Goal: Information Seeking & Learning: Check status

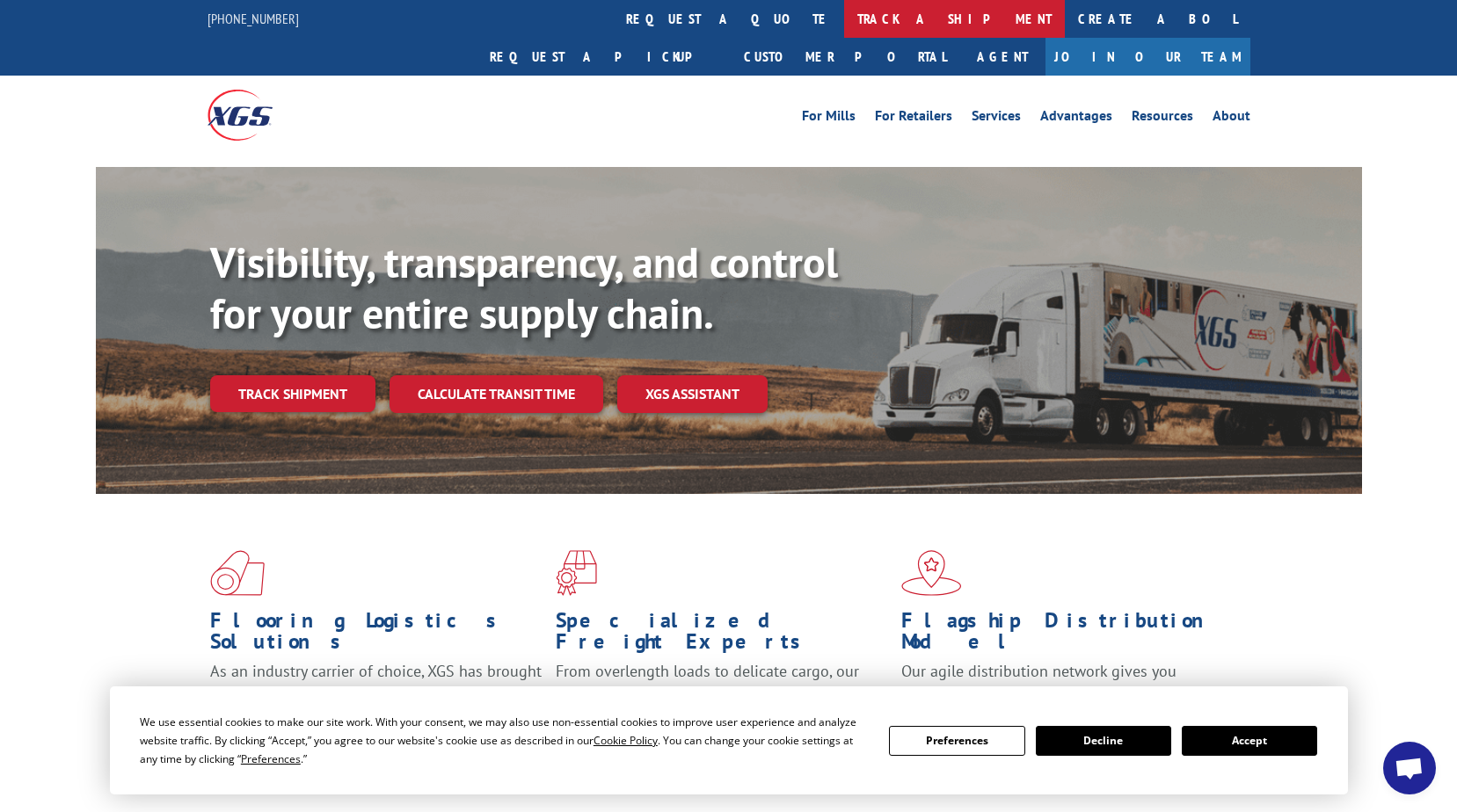
click at [844, 23] on link "track a shipment" at bounding box center [954, 19] width 221 height 38
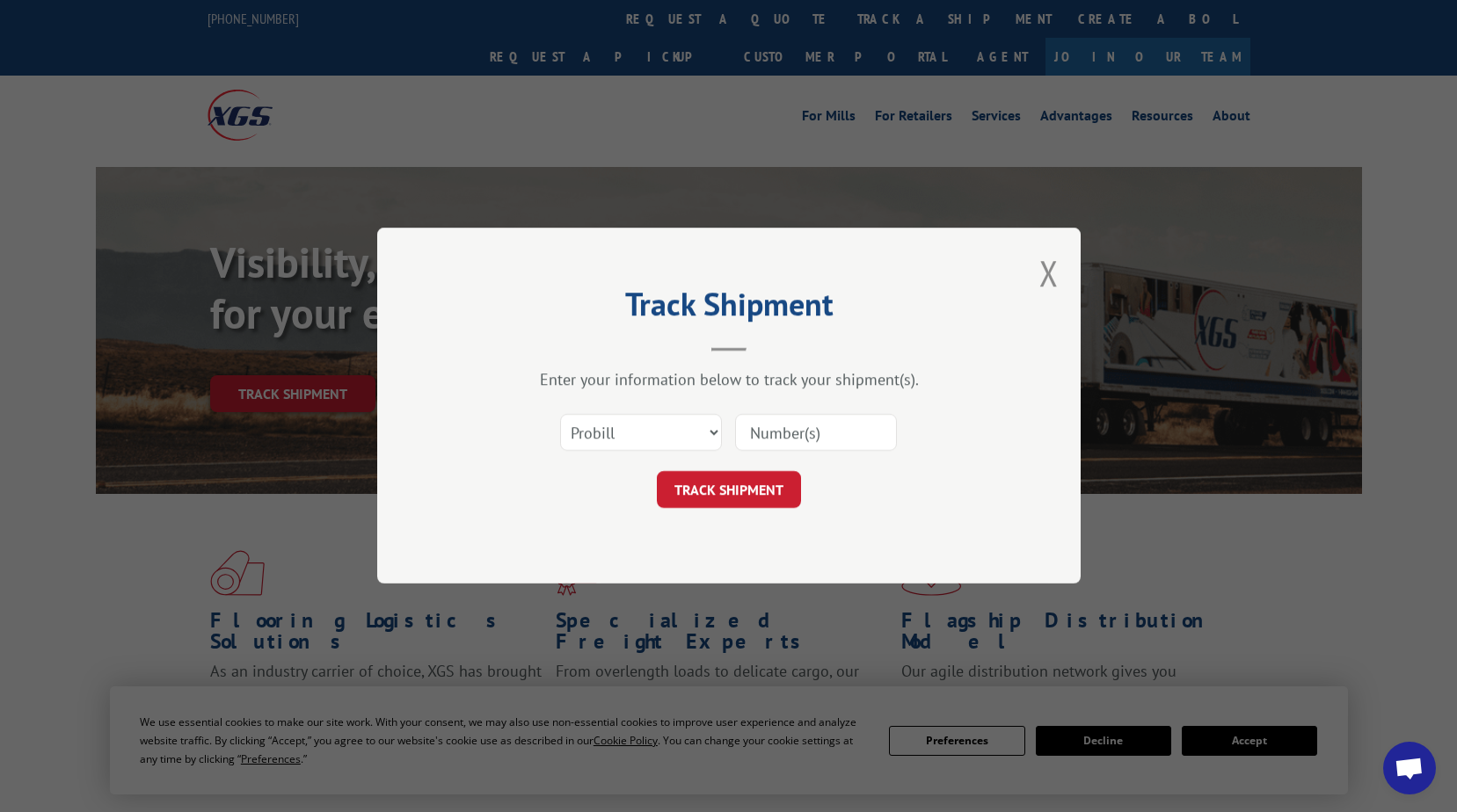
click at [801, 424] on input at bounding box center [815, 433] width 162 height 37
click at [779, 432] on input at bounding box center [815, 433] width 162 height 37
paste input "17346404 S"
type input "17346404"
click button "TRACK SHIPMENT" at bounding box center [728, 490] width 144 height 37
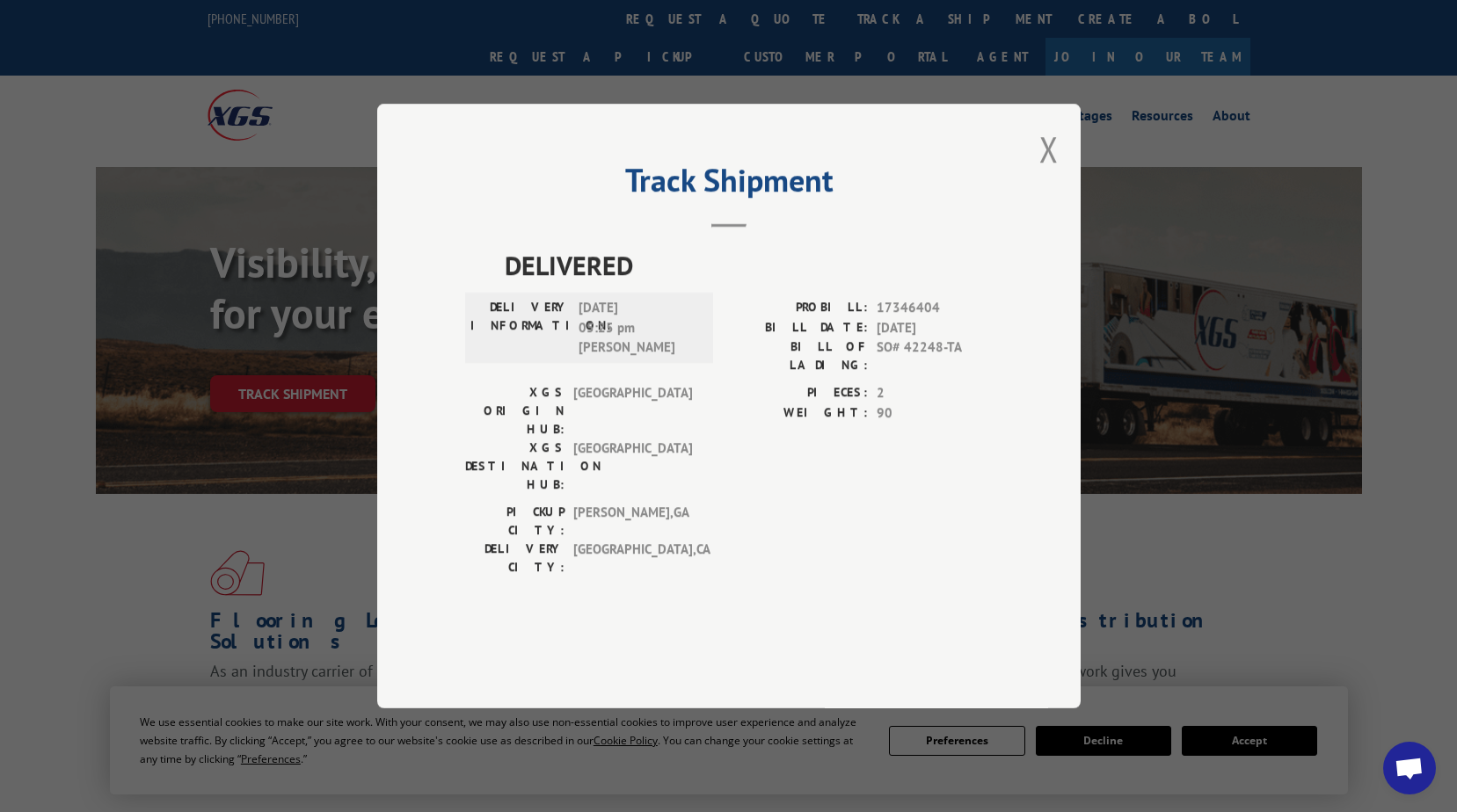
click at [313, 109] on div "Track Shipment DELIVERED DELIVERY INFORMATION: [DATE] 05:25 pm [PERSON_NAME] PR…" at bounding box center [728, 406] width 1457 height 812
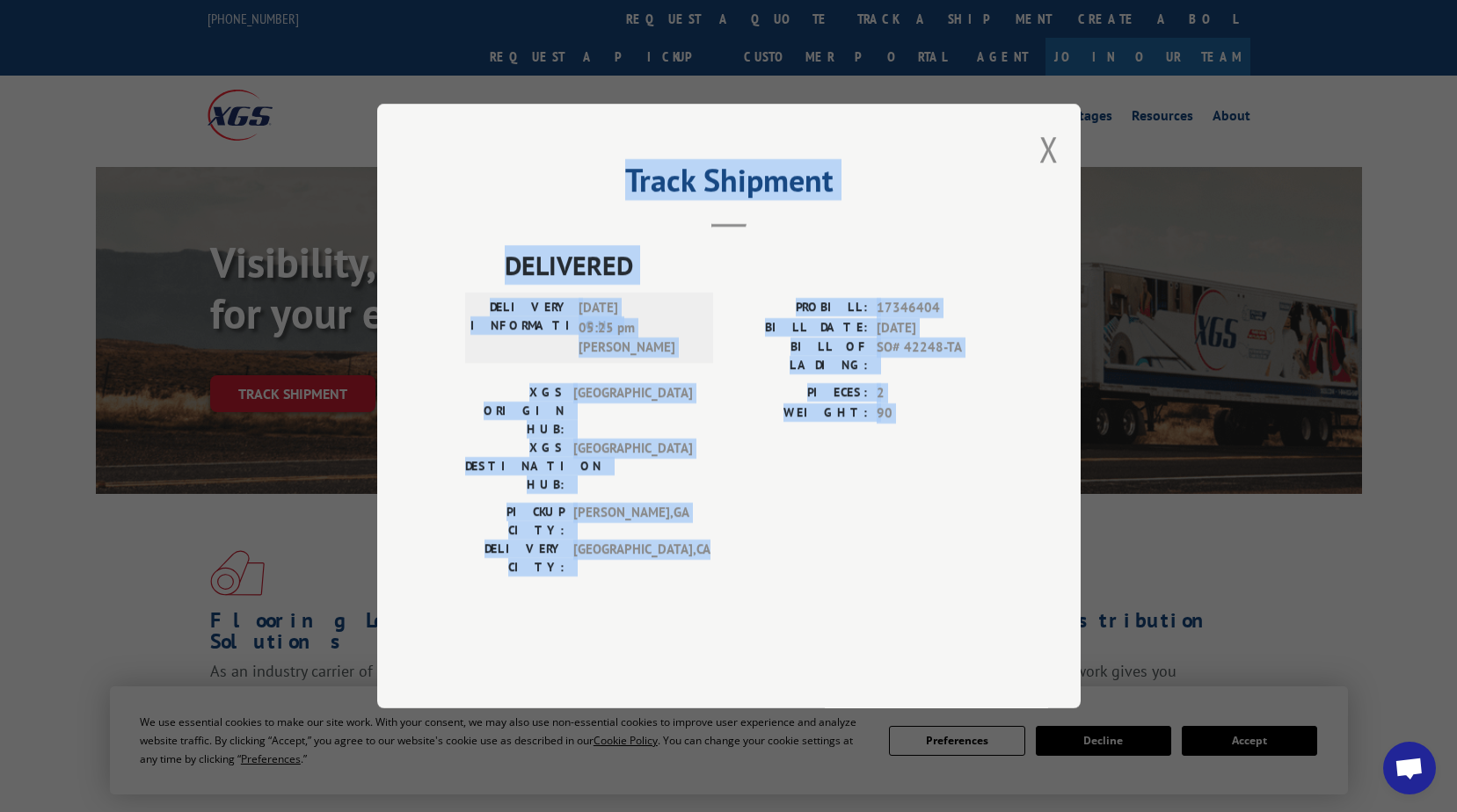
drag, startPoint x: 342, startPoint y: 135, endPoint x: 1170, endPoint y: 673, distance: 987.4
click at [1170, 673] on div "Track Shipment DELIVERED DELIVERY INFORMATION: [DATE] 05:25 pm [PERSON_NAME] PR…" at bounding box center [728, 406] width 1457 height 812
drag, startPoint x: 1415, startPoint y: 65, endPoint x: 1203, endPoint y: 237, distance: 273.0
click at [992, 222] on div "Track Shipment DELIVERED DELIVERY INFORMATION: [DATE] 05:25 pm [PERSON_NAME] PR…" at bounding box center [728, 406] width 703 height 604
click at [966, 534] on div "PICKUP CITY: [GEOGRAPHIC_DATA] , [GEOGRAPHIC_DATA]: [GEOGRAPHIC_DATA] , [GEOGRA…" at bounding box center [728, 544] width 527 height 82
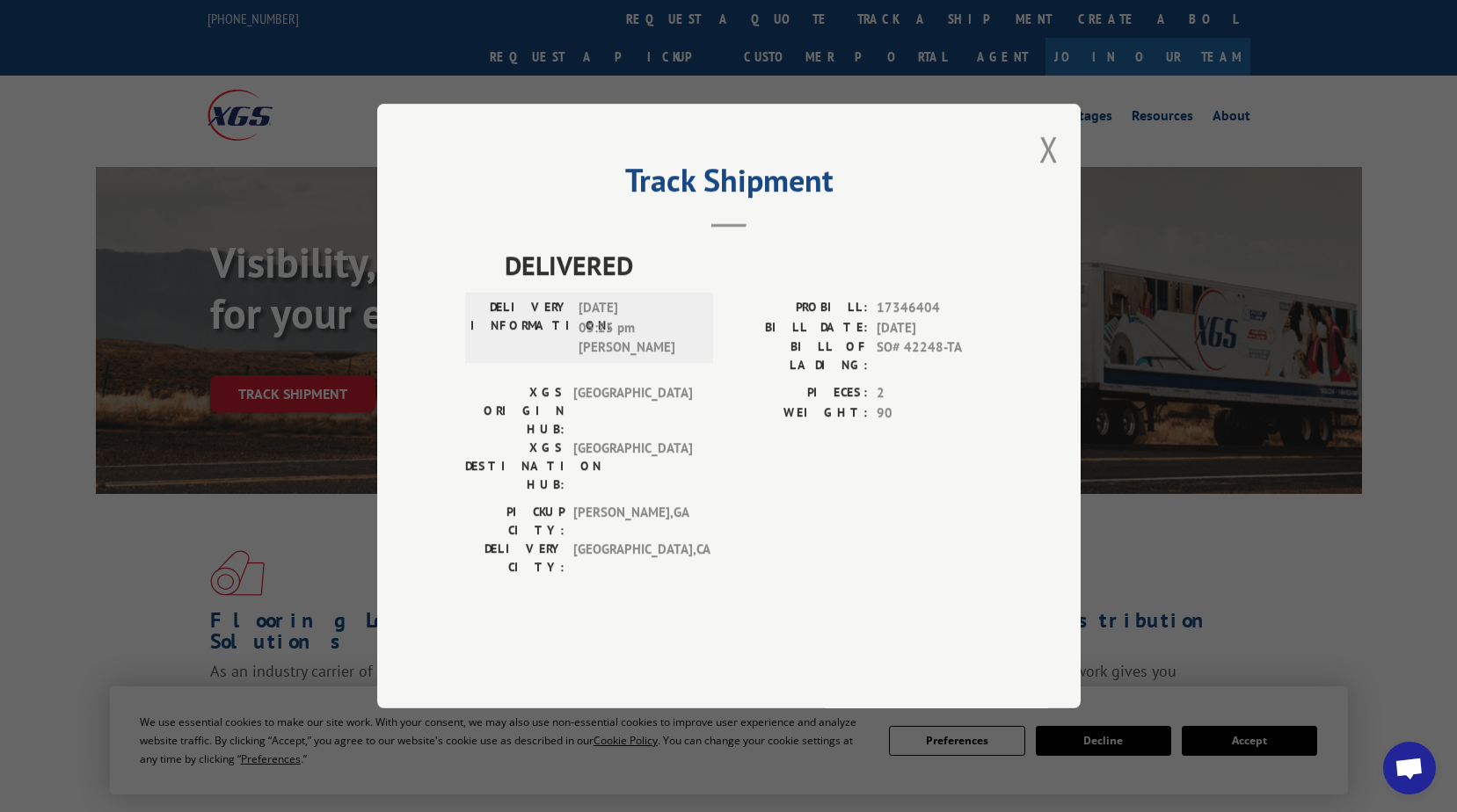
click at [971, 528] on div "PICKUP CITY: [GEOGRAPHIC_DATA] , [GEOGRAPHIC_DATA]: [GEOGRAPHIC_DATA] , [GEOGRA…" at bounding box center [728, 544] width 527 height 82
